Goal: Task Accomplishment & Management: Complete application form

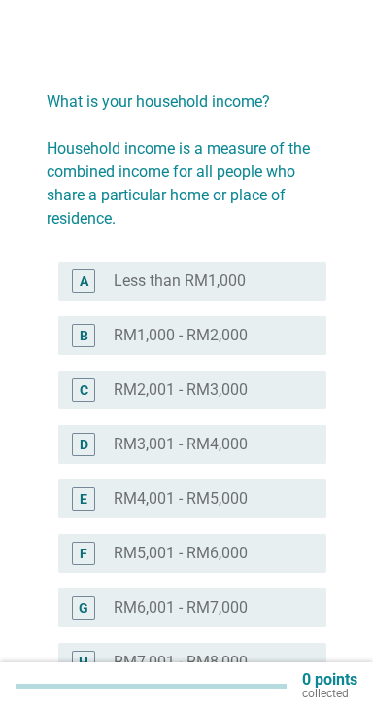
click at [294, 281] on div "radio_button_unchecked Less than RM1,000" at bounding box center [205, 280] width 182 height 19
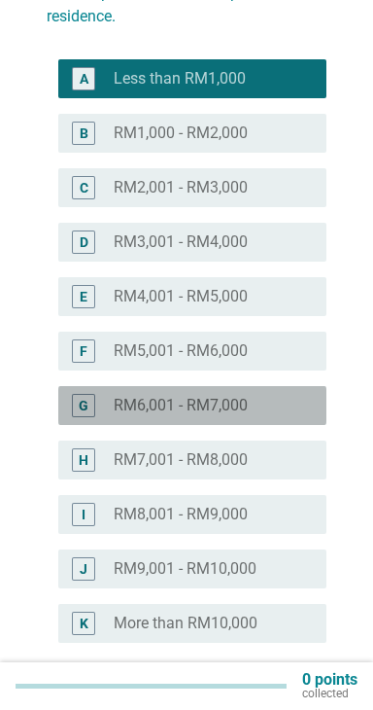
scroll to position [291, 0]
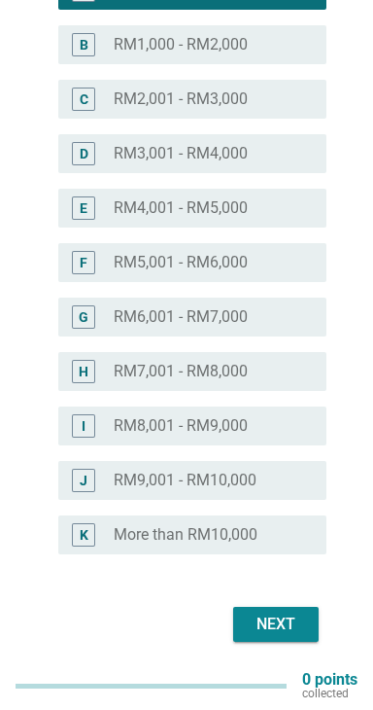
click at [278, 636] on button "Next" at bounding box center [276, 624] width 86 height 35
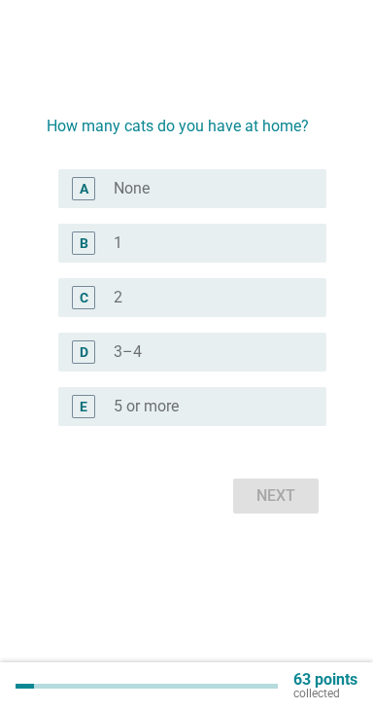
scroll to position [0, 0]
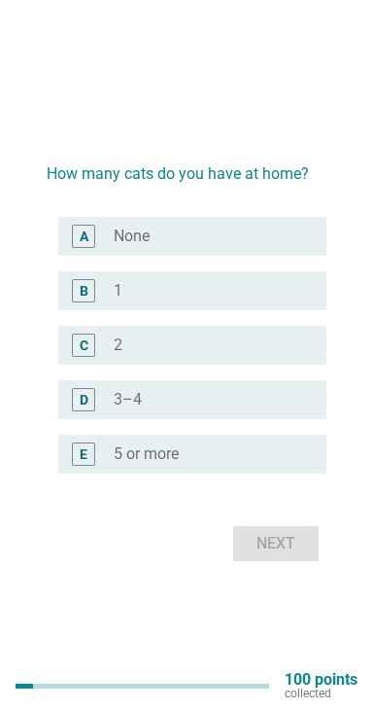
click at [227, 355] on div "radio_button_unchecked 2" at bounding box center [205, 344] width 182 height 19
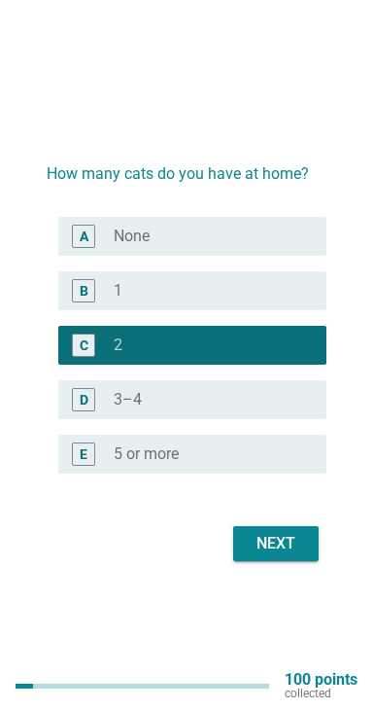
click at [233, 409] on div "radio_button_unchecked 3–4" at bounding box center [205, 399] width 182 height 19
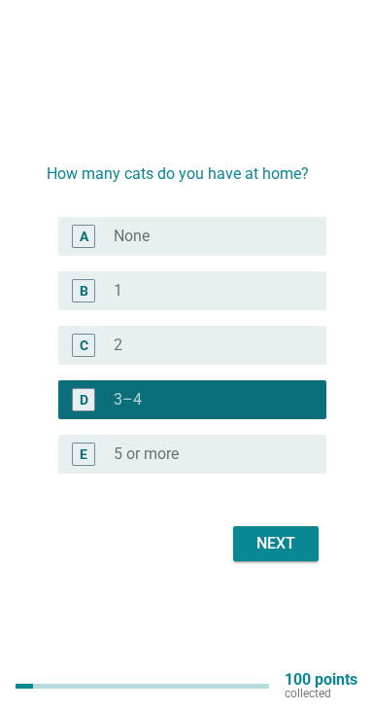
click at [272, 555] on div "Next" at bounding box center [276, 543] width 54 height 23
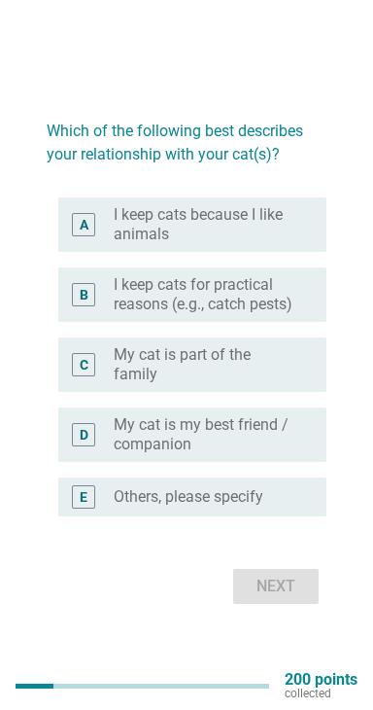
click at [291, 244] on label "I keep cats because I like animals" at bounding box center [205, 224] width 182 height 39
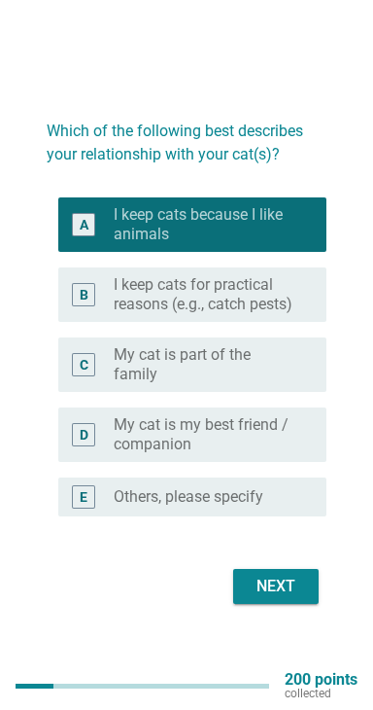
click at [264, 322] on div "B radio_button_unchecked I keep cats for practical reasons (e.g., catch pests)" at bounding box center [192, 294] width 268 height 54
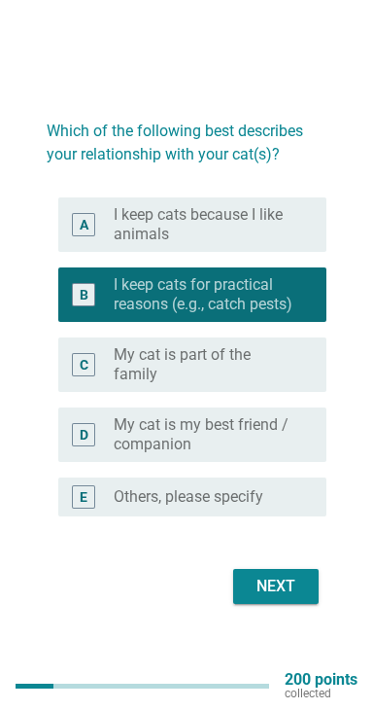
click at [301, 598] on div "Next" at bounding box center [276, 586] width 54 height 23
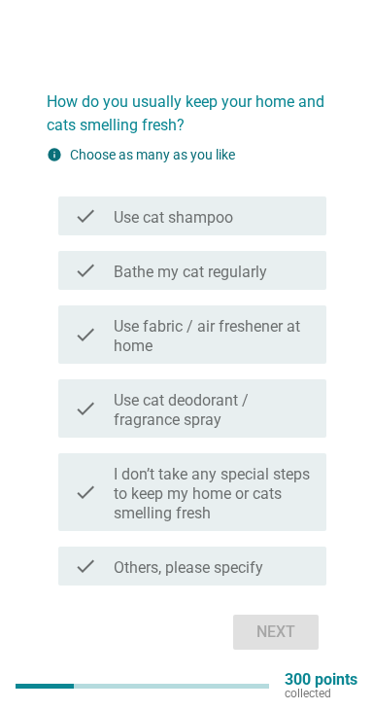
click at [291, 227] on div "check_box_outline_blank Use cat shampoo" at bounding box center [212, 215] width 197 height 23
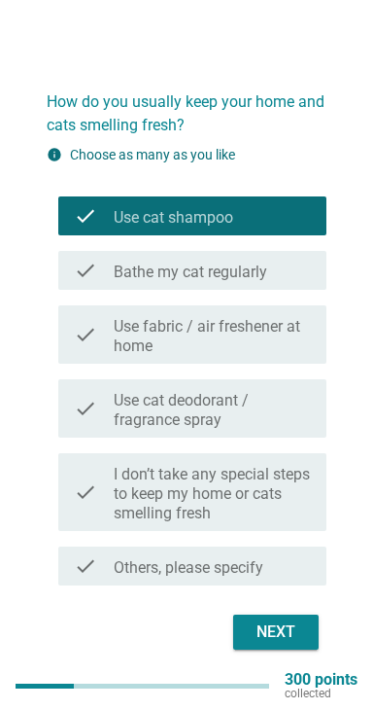
click at [254, 282] on label "Bathe my cat regularly" at bounding box center [191, 271] width 154 height 19
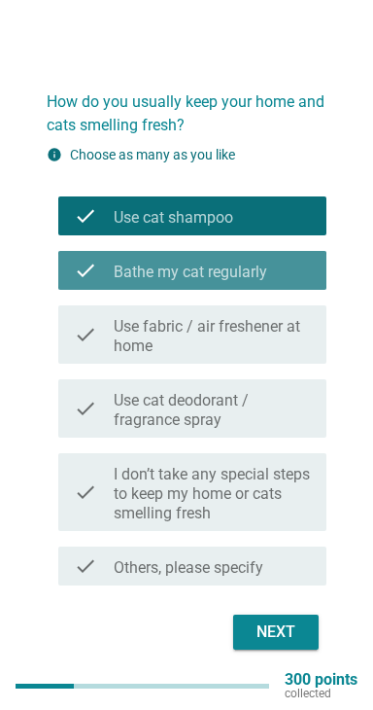
click at [239, 342] on label "Use fabric / air freshener at home" at bounding box center [212, 336] width 197 height 39
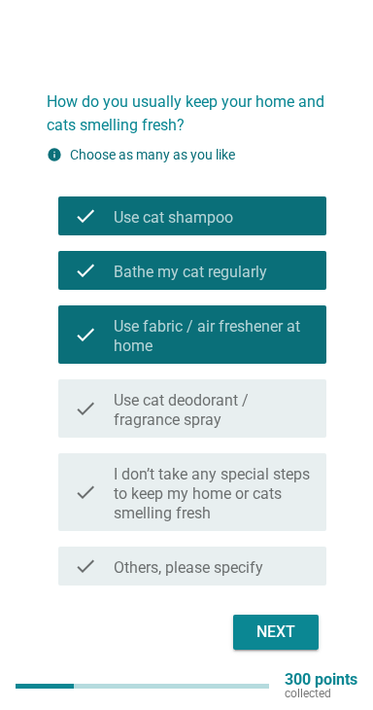
click at [267, 430] on label "Use cat deodorant / fragrance spray" at bounding box center [212, 410] width 197 height 39
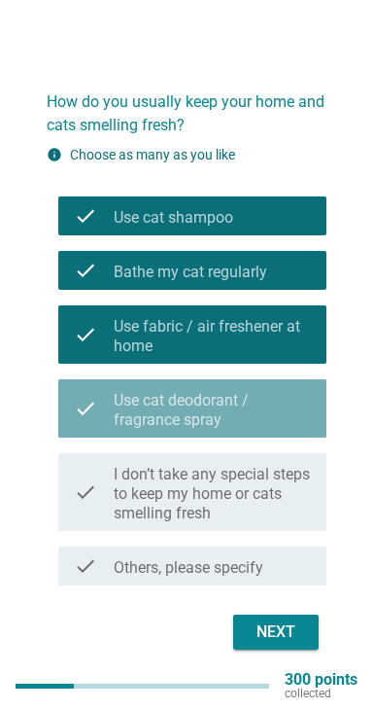
click at [255, 509] on label "I don’t take any special steps to keep my home or cats smelling fresh" at bounding box center [212, 494] width 197 height 58
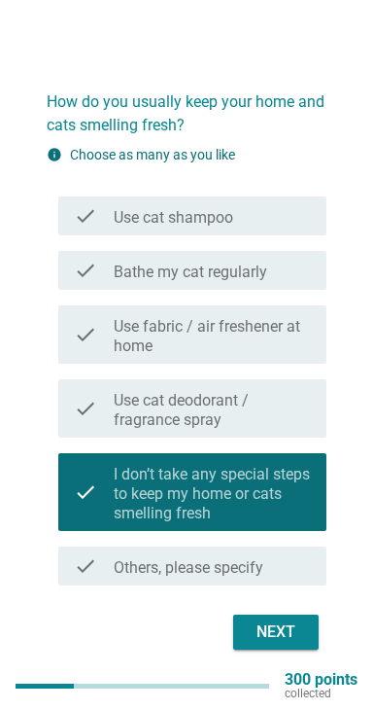
click at [279, 430] on label "Use cat deodorant / fragrance spray" at bounding box center [212, 410] width 197 height 39
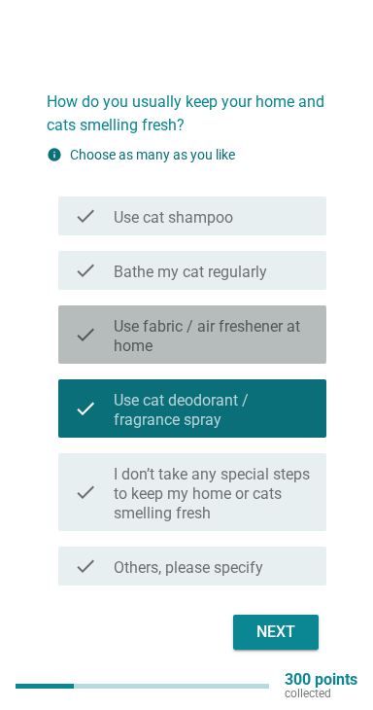
click at [277, 356] on label "Use fabric / air freshener at home" at bounding box center [212, 336] width 197 height 39
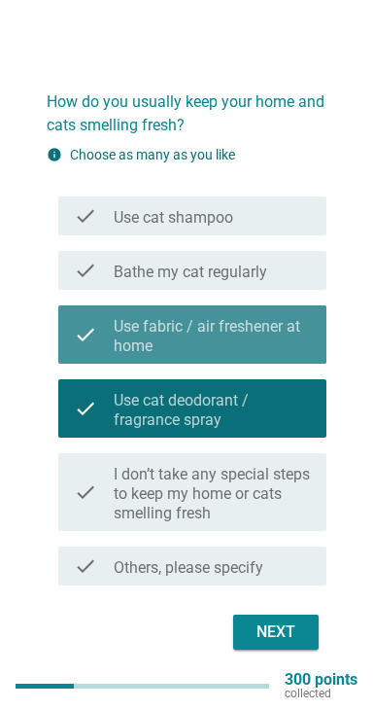
click at [281, 282] on div "check_box Bathe my cat regularly" at bounding box center [212, 270] width 197 height 23
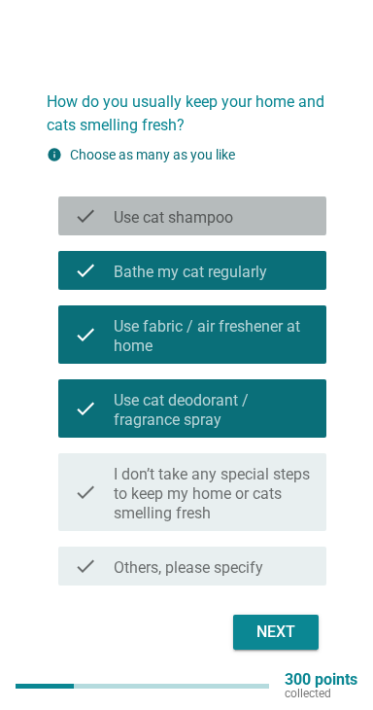
click at [278, 219] on div "check check_box_outline_blank Use cat shampoo" at bounding box center [192, 215] width 268 height 39
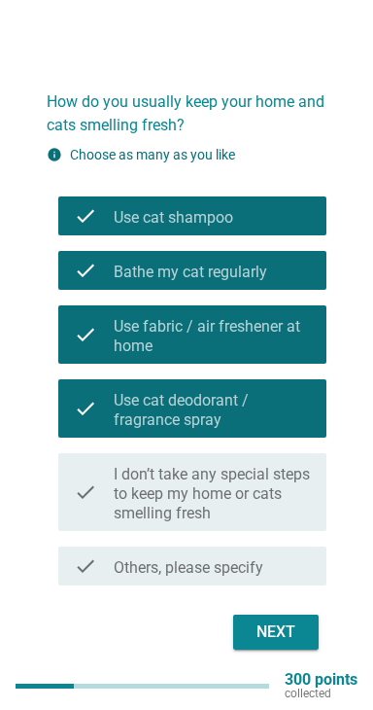
click at [287, 642] on div "Next" at bounding box center [276, 631] width 54 height 23
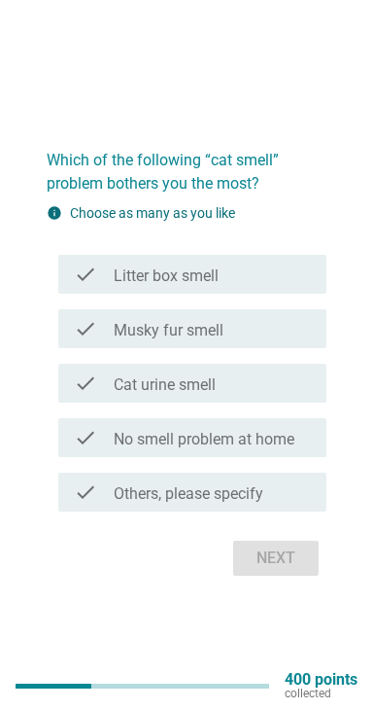
click at [290, 286] on div "check_box_outline_blank Litter box smell" at bounding box center [212, 273] width 197 height 23
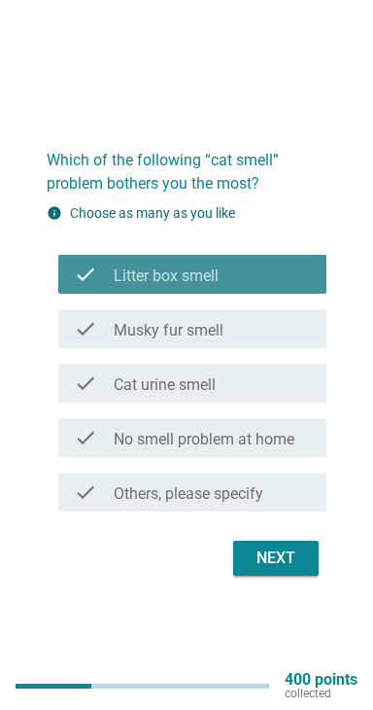
click at [246, 340] on div "check_box_outline_blank Musky fur smell" at bounding box center [212, 328] width 197 height 23
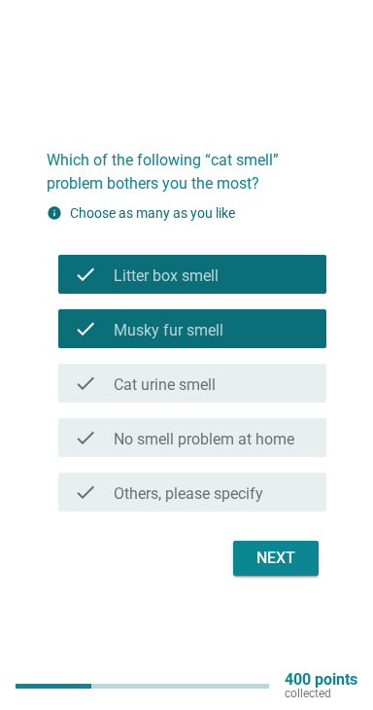
click at [233, 395] on div "check_box_outline_blank Cat urine smell" at bounding box center [212, 382] width 197 height 23
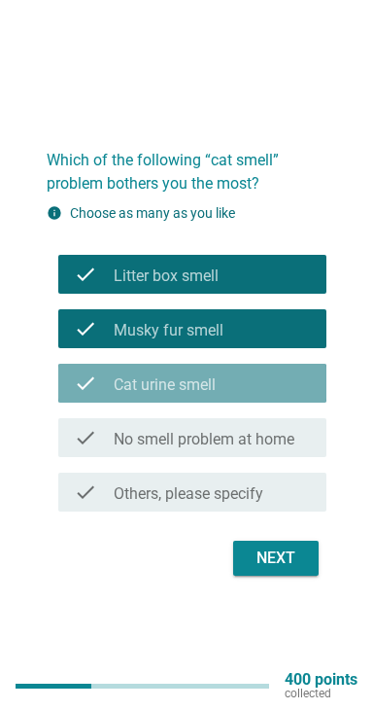
click at [238, 449] on label "No smell problem at home" at bounding box center [204, 439] width 181 height 19
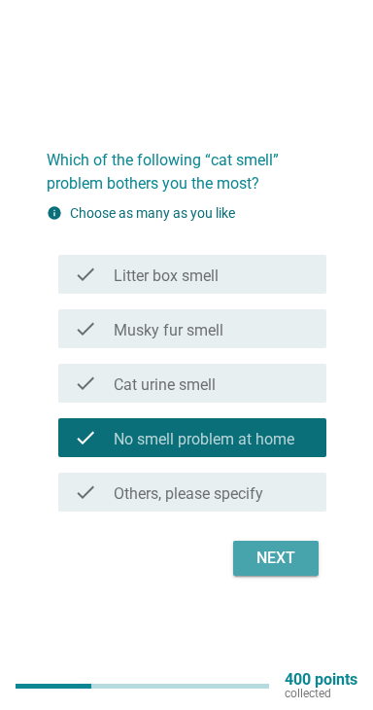
click at [276, 570] on div "Next" at bounding box center [276, 557] width 54 height 23
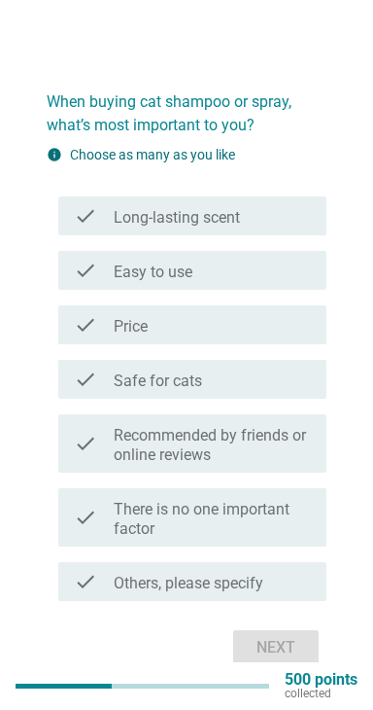
click at [275, 227] on div "check_box_outline_blank Long-lasting scent" at bounding box center [212, 215] width 197 height 23
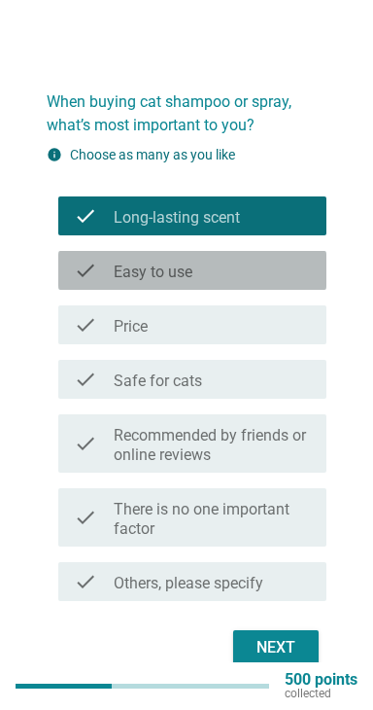
click at [246, 290] on div "check check_box_outline_blank Easy to use" at bounding box center [192, 270] width 268 height 39
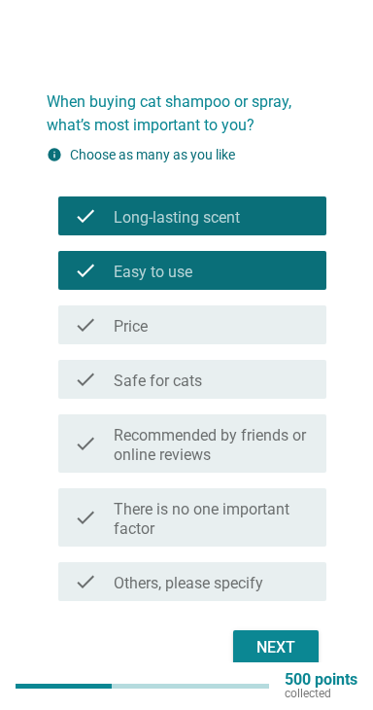
click at [230, 327] on div "check_box_outline_blank Price" at bounding box center [212, 324] width 197 height 23
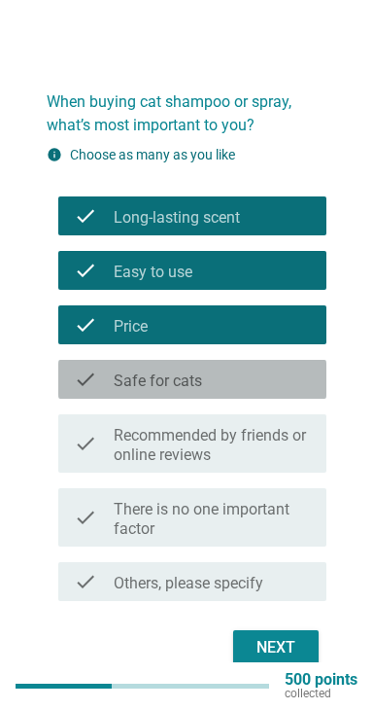
click at [229, 389] on div "check_box_outline_blank Safe for cats" at bounding box center [212, 378] width 197 height 23
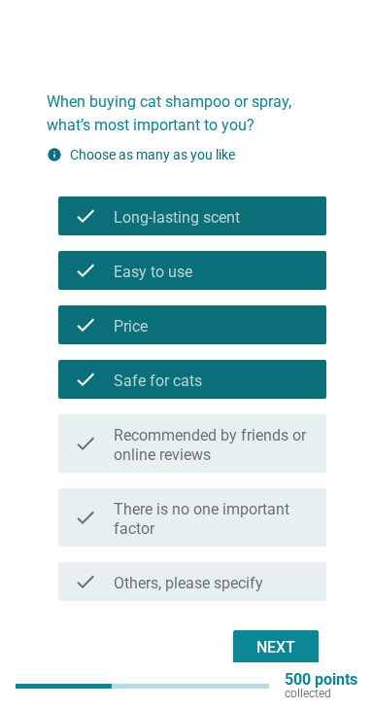
click at [234, 438] on label "Recommended by friends or online reviews" at bounding box center [212, 445] width 197 height 39
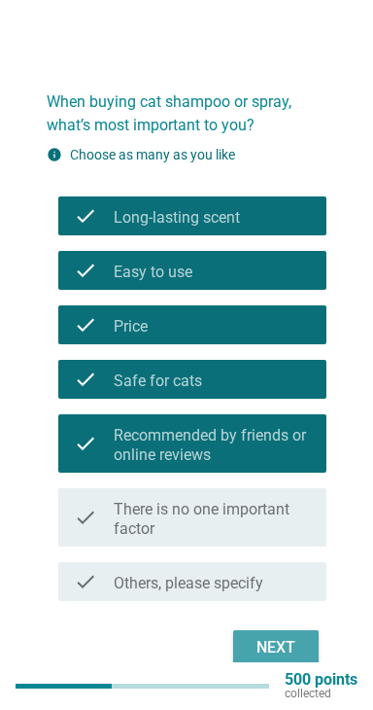
click at [293, 665] on button "Next" at bounding box center [276, 647] width 86 height 35
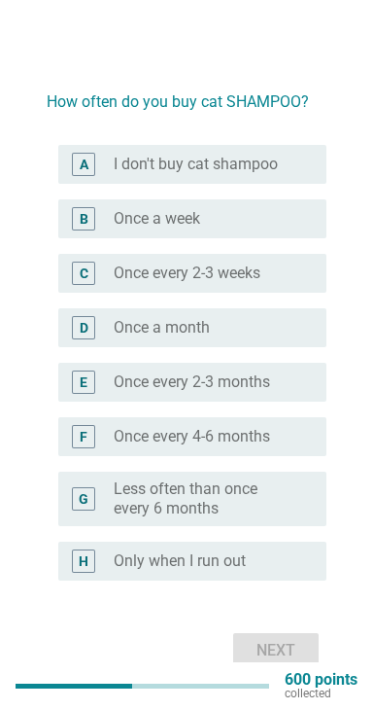
click at [244, 337] on div "radio_button_unchecked Once a month" at bounding box center [205, 327] width 182 height 19
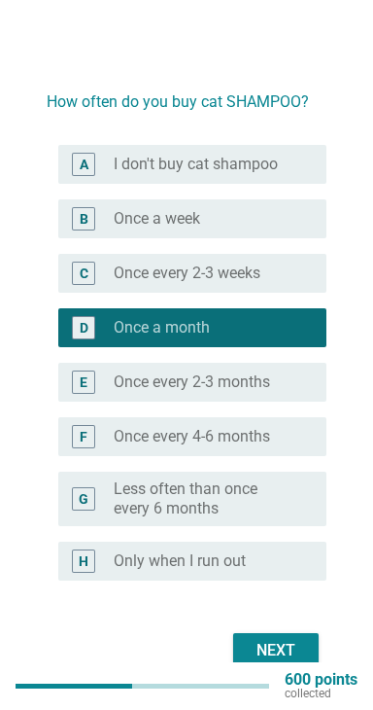
click at [282, 392] on div "radio_button_unchecked Once every 2-3 months" at bounding box center [205, 381] width 182 height 19
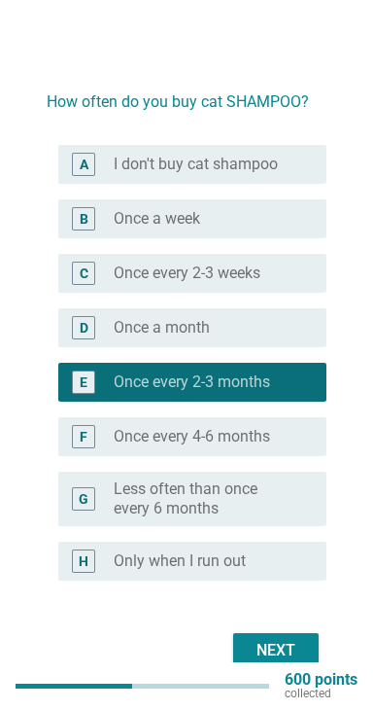
click at [264, 439] on label "Once every 4-6 months" at bounding box center [192, 436] width 157 height 19
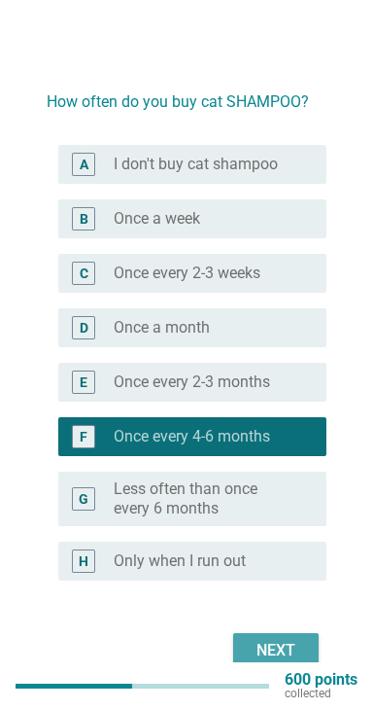
click at [289, 668] on button "Next" at bounding box center [276, 650] width 86 height 35
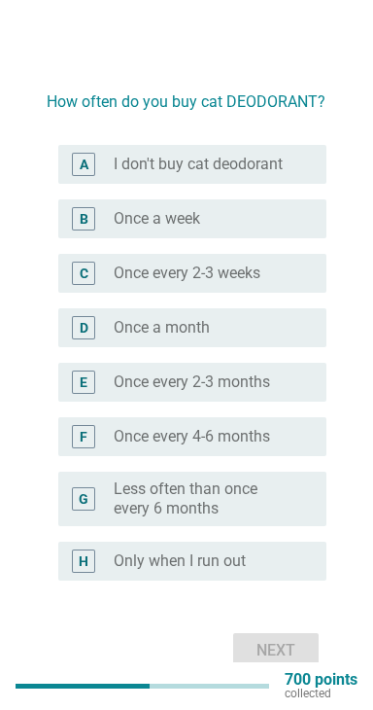
click at [267, 445] on label "Once every 4-6 months" at bounding box center [192, 436] width 157 height 19
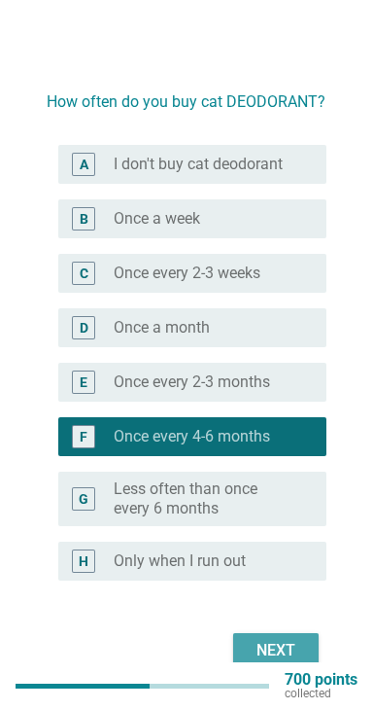
click at [292, 662] on div "Next" at bounding box center [276, 650] width 54 height 23
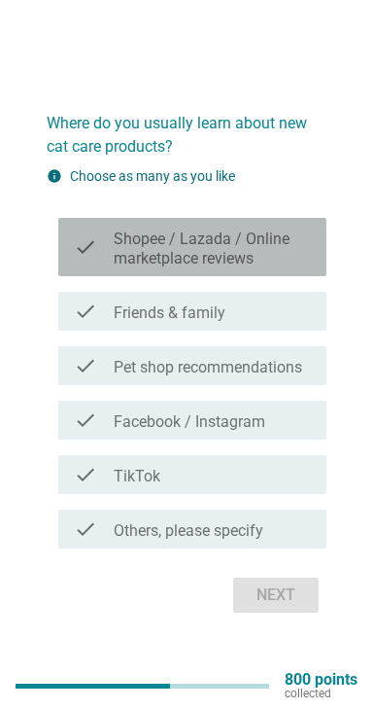
click at [282, 268] on label "Shopee / Lazada / Online marketplace reviews" at bounding box center [212, 248] width 197 height 39
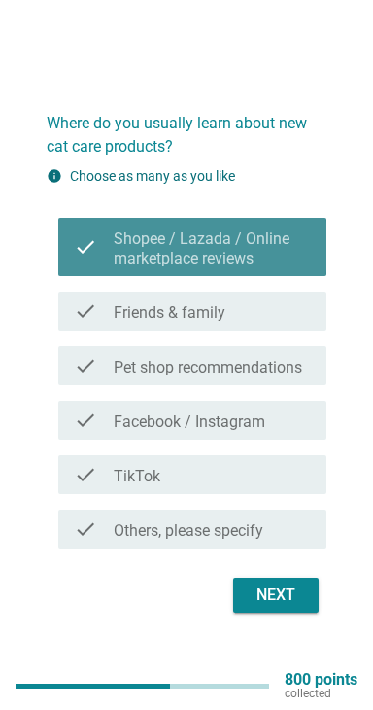
click at [253, 331] on div "check check_box_outline_blank Friends & family" at bounding box center [192, 311] width 268 height 39
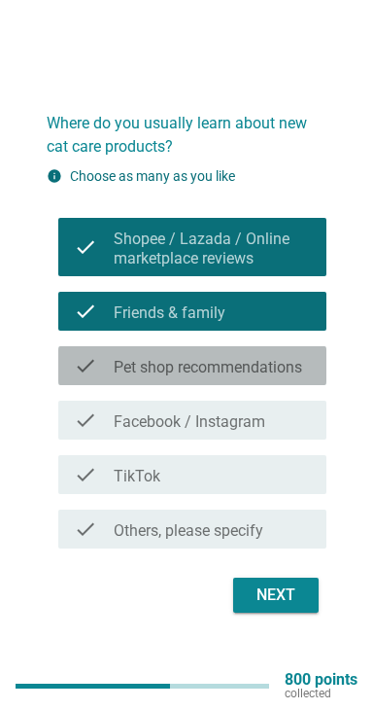
click at [247, 377] on label "Pet shop recommendations" at bounding box center [208, 367] width 189 height 19
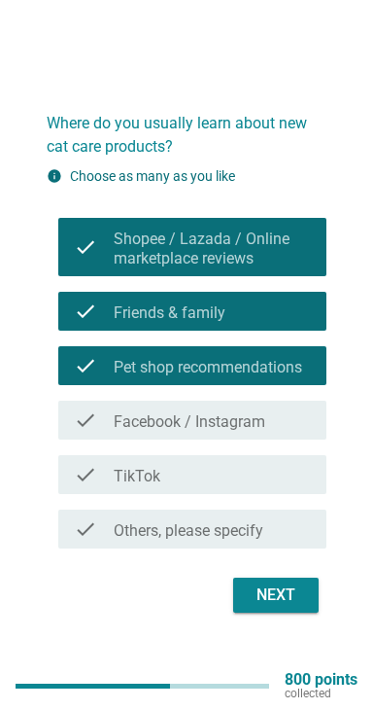
click at [246, 432] on label "Facebook / Instagram" at bounding box center [190, 421] width 152 height 19
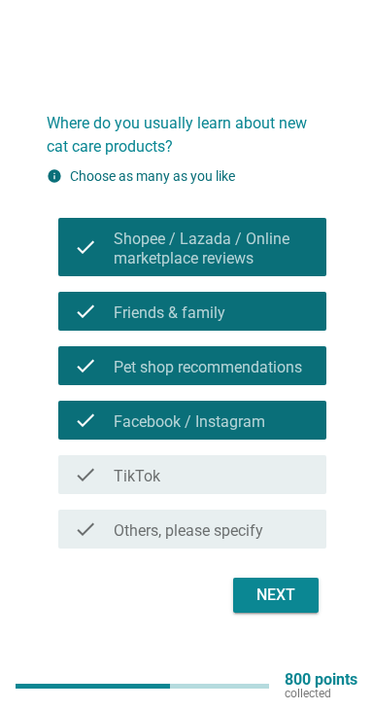
click at [250, 486] on div "check_box_outline_blank TikTok" at bounding box center [212, 474] width 197 height 23
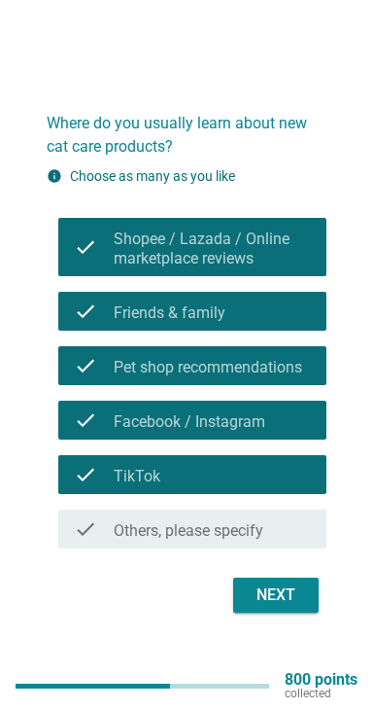
click at [296, 607] on div "Next" at bounding box center [276, 594] width 54 height 23
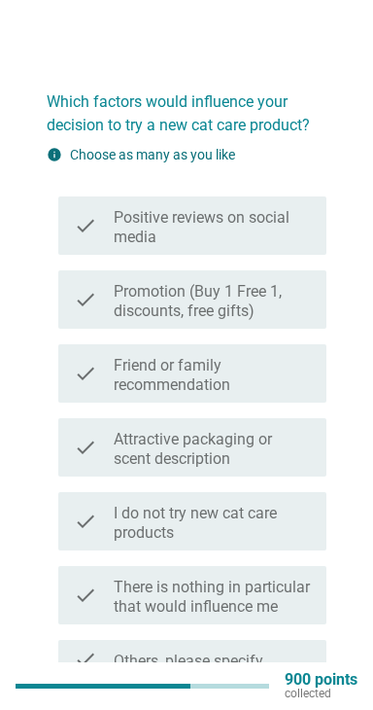
click at [276, 297] on label "Promotion (Buy 1 Free 1, discounts, free gifts)" at bounding box center [212, 301] width 197 height 39
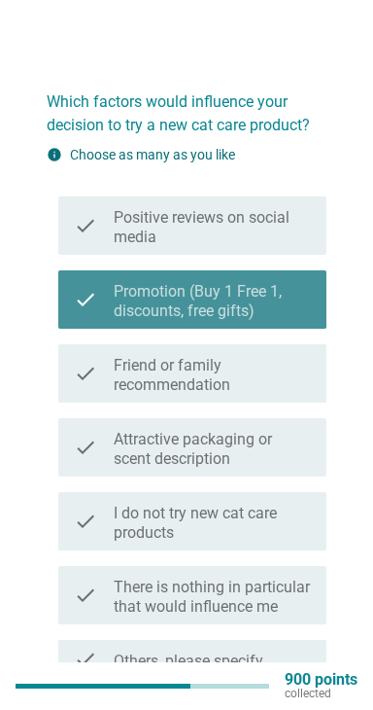
click at [268, 241] on label "Positive reviews on social media" at bounding box center [212, 227] width 197 height 39
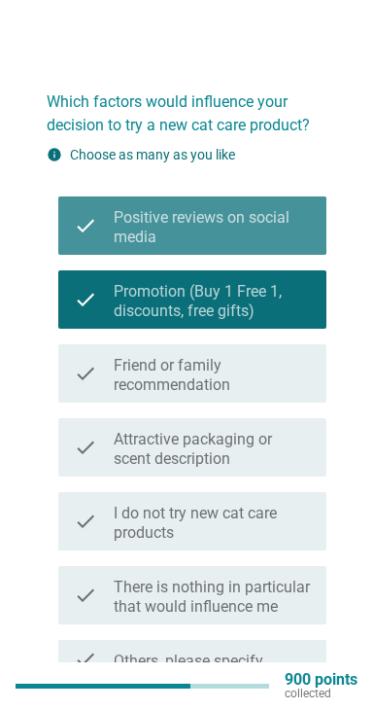
click at [240, 378] on label "Friend or family recommendation" at bounding box center [212, 375] width 197 height 39
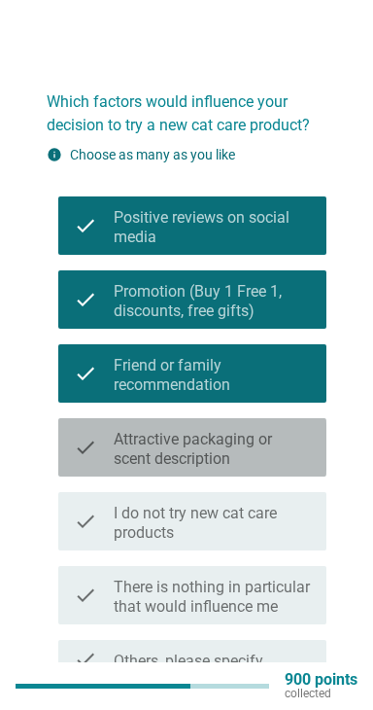
click at [248, 433] on label "Attractive packaging or scent description" at bounding box center [212, 449] width 197 height 39
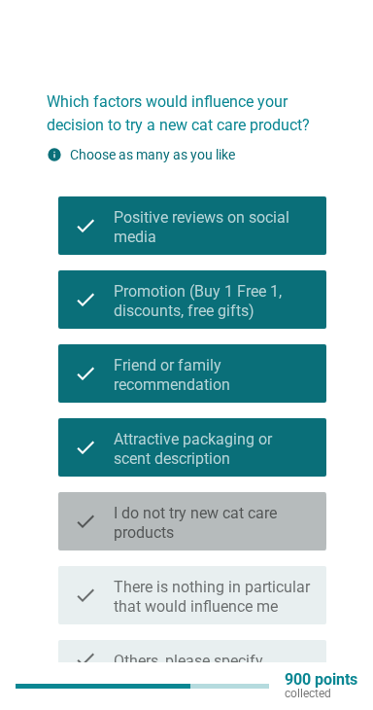
click at [266, 519] on label "I do not try new cat care products" at bounding box center [212, 523] width 197 height 39
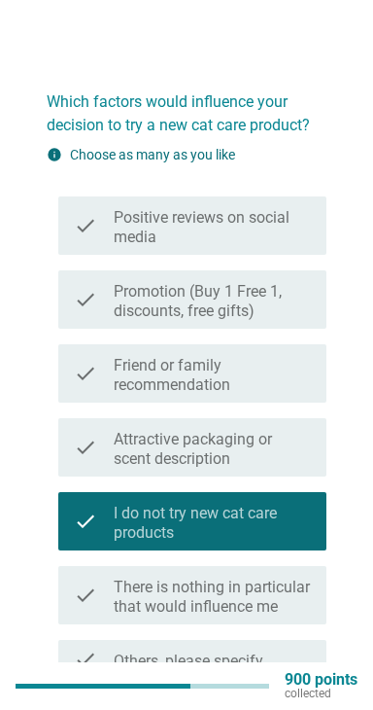
click at [285, 602] on label "There is nothing in particular that would influence me" at bounding box center [212, 596] width 197 height 39
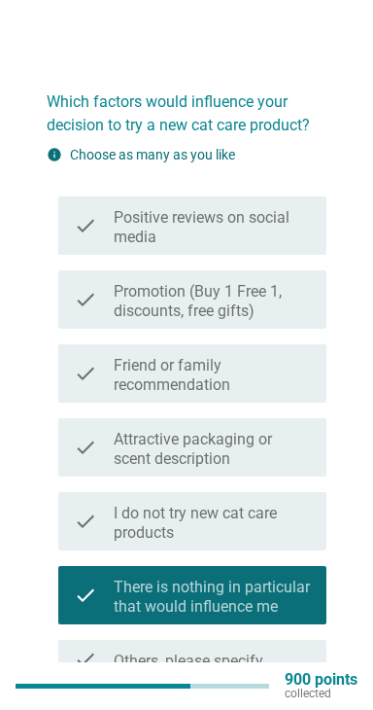
click at [279, 493] on div "check check_box I do not try new cat care products" at bounding box center [192, 521] width 268 height 58
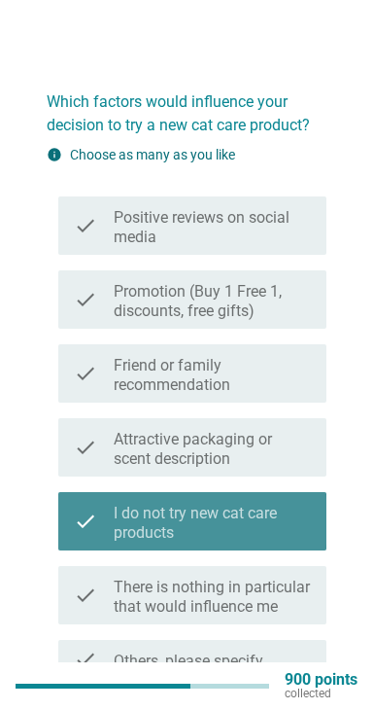
click at [277, 435] on label "Attractive packaging or scent description" at bounding box center [212, 449] width 197 height 39
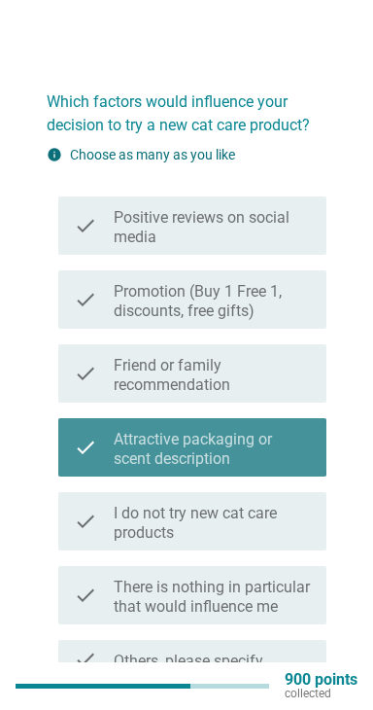
click at [277, 381] on label "Friend or family recommendation" at bounding box center [212, 375] width 197 height 39
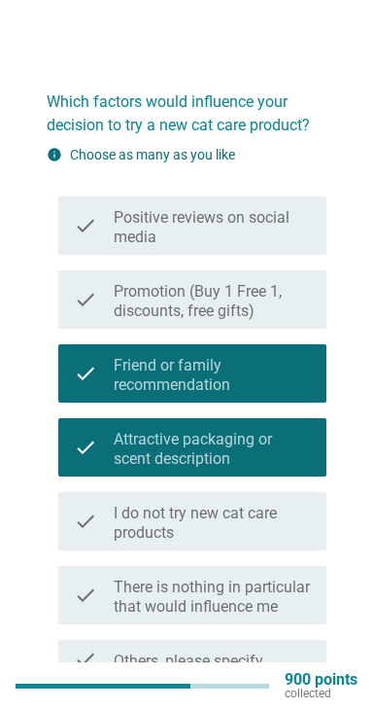
click at [264, 300] on label "Promotion (Buy 1 Free 1, discounts, free gifts)" at bounding box center [212, 301] width 197 height 39
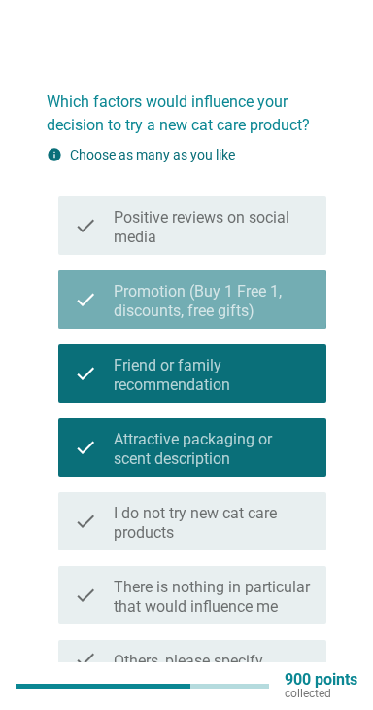
click at [271, 230] on label "Positive reviews on social media" at bounding box center [212, 227] width 197 height 39
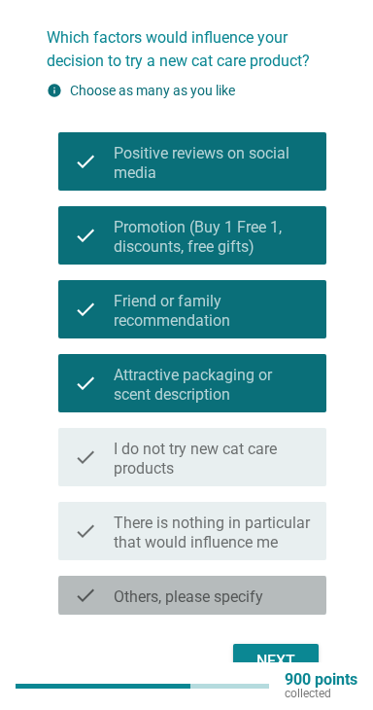
scroll to position [102, 0]
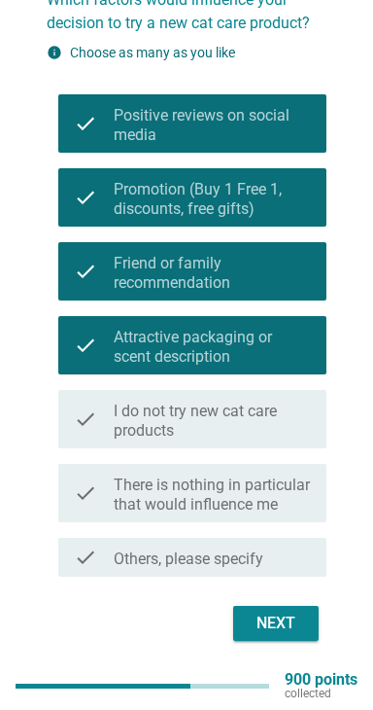
click at [280, 621] on div "Next" at bounding box center [276, 622] width 54 height 23
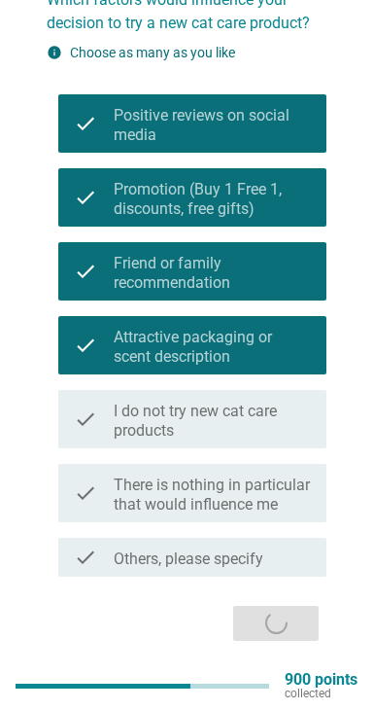
scroll to position [0, 0]
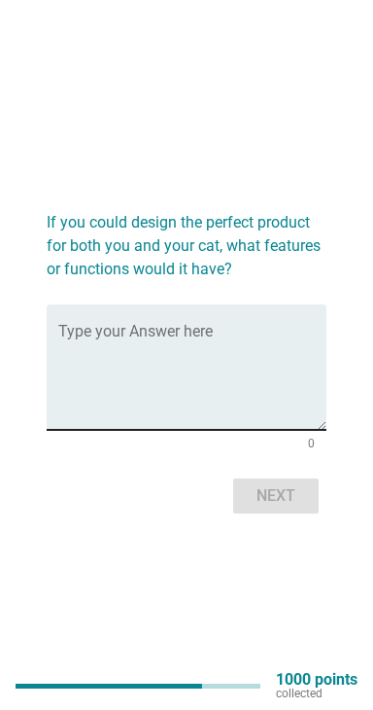
click at [243, 395] on textarea "Type your Answer here" at bounding box center [192, 379] width 268 height 102
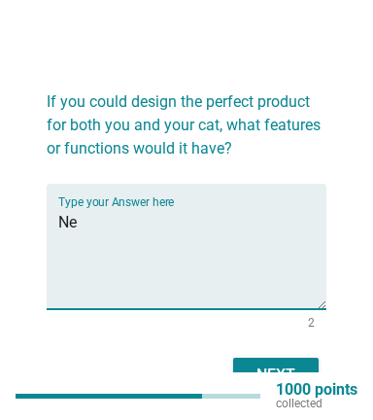
type textarea "New"
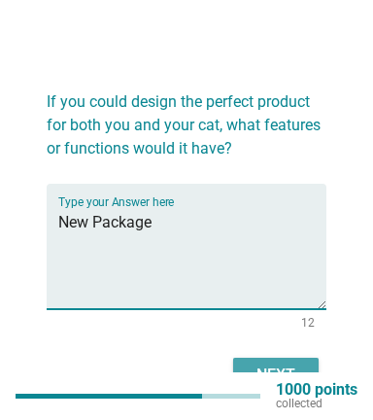
type textarea "New Package"
click at [296, 389] on button "Next" at bounding box center [276, 375] width 86 height 35
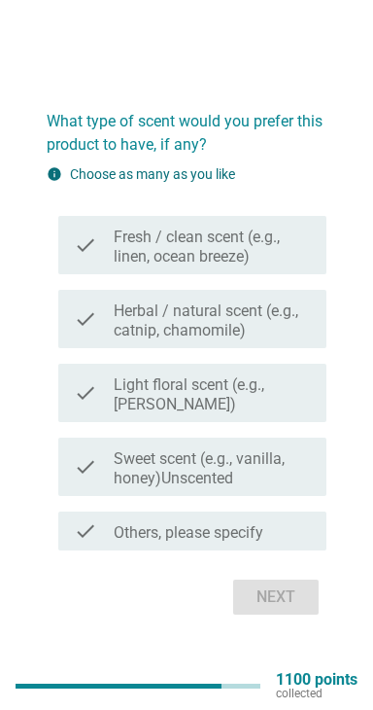
click at [265, 266] on label "Fresh / clean scent (e.g., linen, ocean breeze)" at bounding box center [212, 246] width 197 height 39
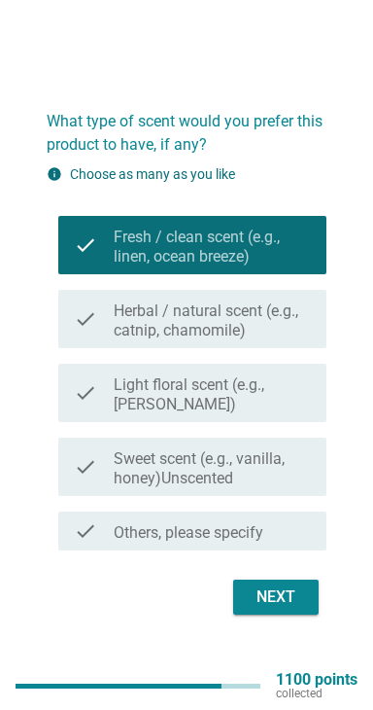
click at [257, 340] on label "Herbal / natural scent (e.g., catnip, chamomile)" at bounding box center [212, 320] width 197 height 39
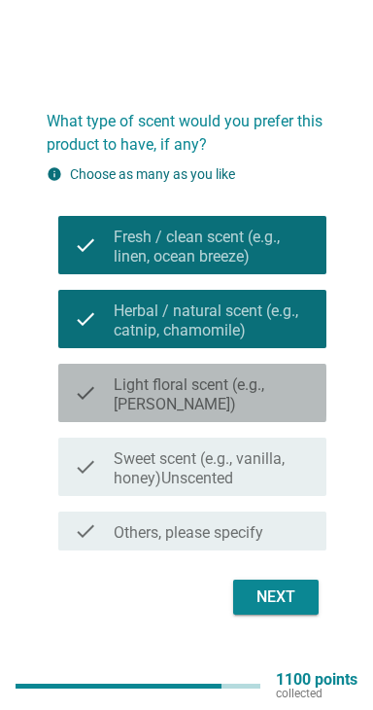
click at [245, 414] on label "Light floral scent (e.g., [PERSON_NAME])" at bounding box center [212, 394] width 197 height 39
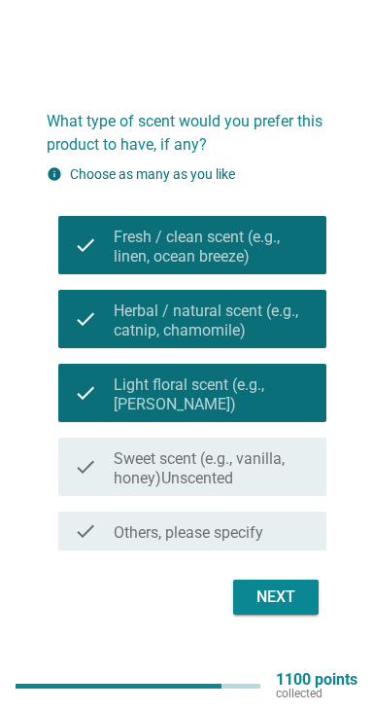
click at [250, 488] on label "Sweet scent (e.g., vanilla, honey)Unscented" at bounding box center [212, 468] width 197 height 39
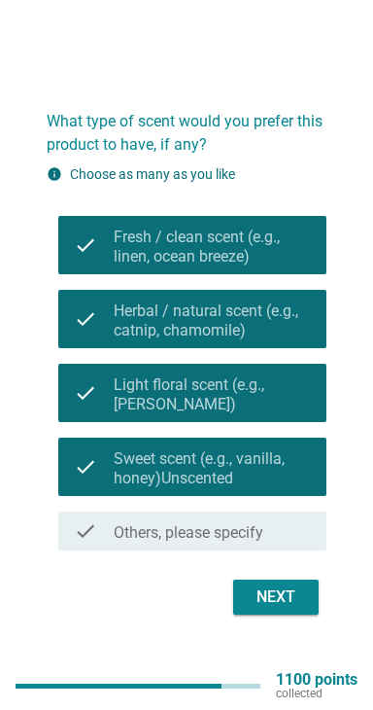
click at [274, 609] on div "Next" at bounding box center [276, 596] width 54 height 23
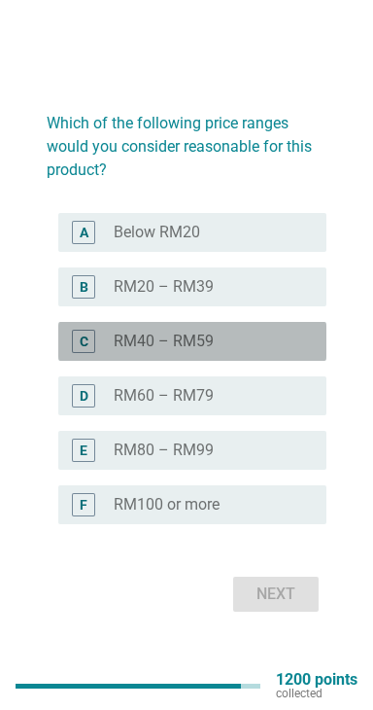
click at [259, 351] on div "radio_button_unchecked RM40 – RM59" at bounding box center [205, 341] width 182 height 19
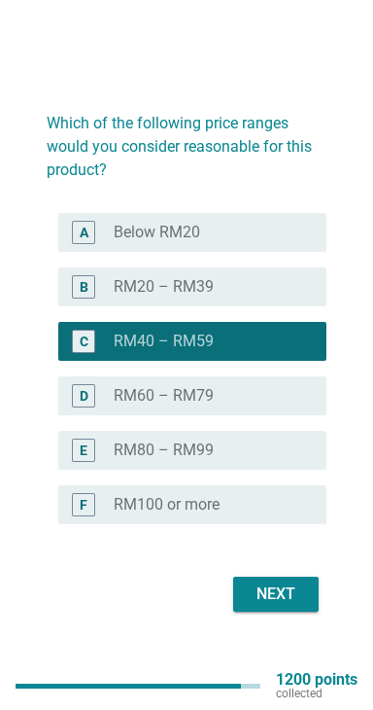
click at [297, 606] on div "Next" at bounding box center [276, 593] width 54 height 23
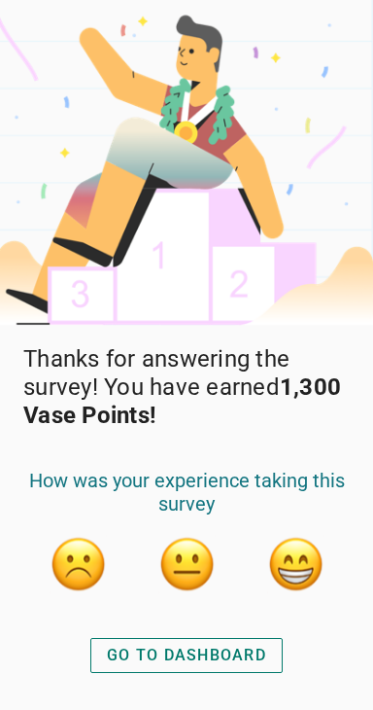
click at [302, 571] on button "button" at bounding box center [295, 564] width 58 height 58
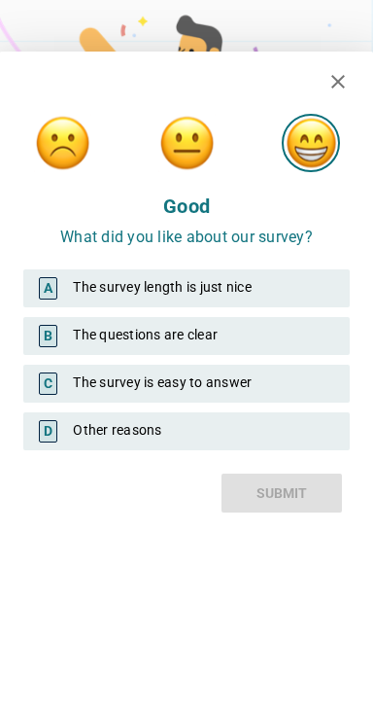
click at [289, 301] on div "A The survey length is just nice" at bounding box center [186, 288] width 327 height 38
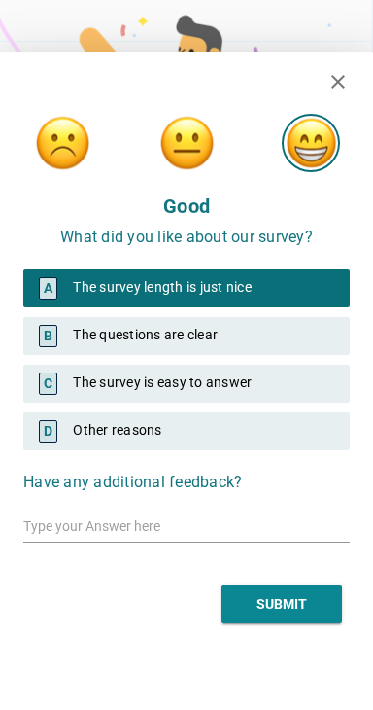
click at [296, 379] on div "C The survey is easy to answer" at bounding box center [186, 384] width 327 height 38
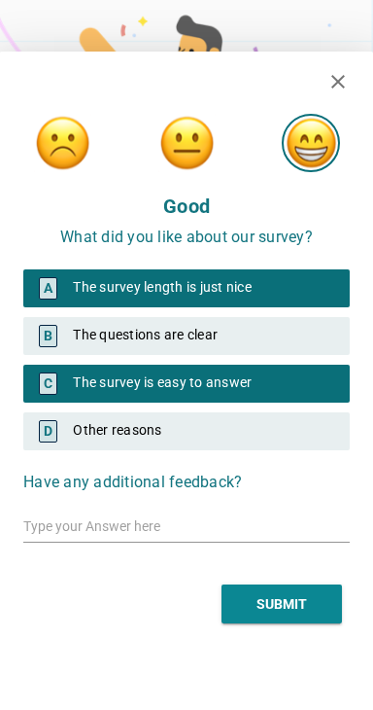
click at [297, 597] on button "SUBMIT" at bounding box center [282, 603] width 121 height 39
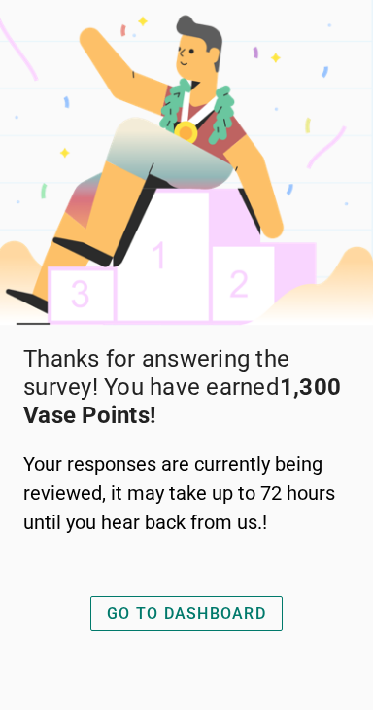
click at [228, 625] on div "GO TO DASHBOARD" at bounding box center [186, 613] width 159 height 23
